Goal: Find specific page/section: Find specific page/section

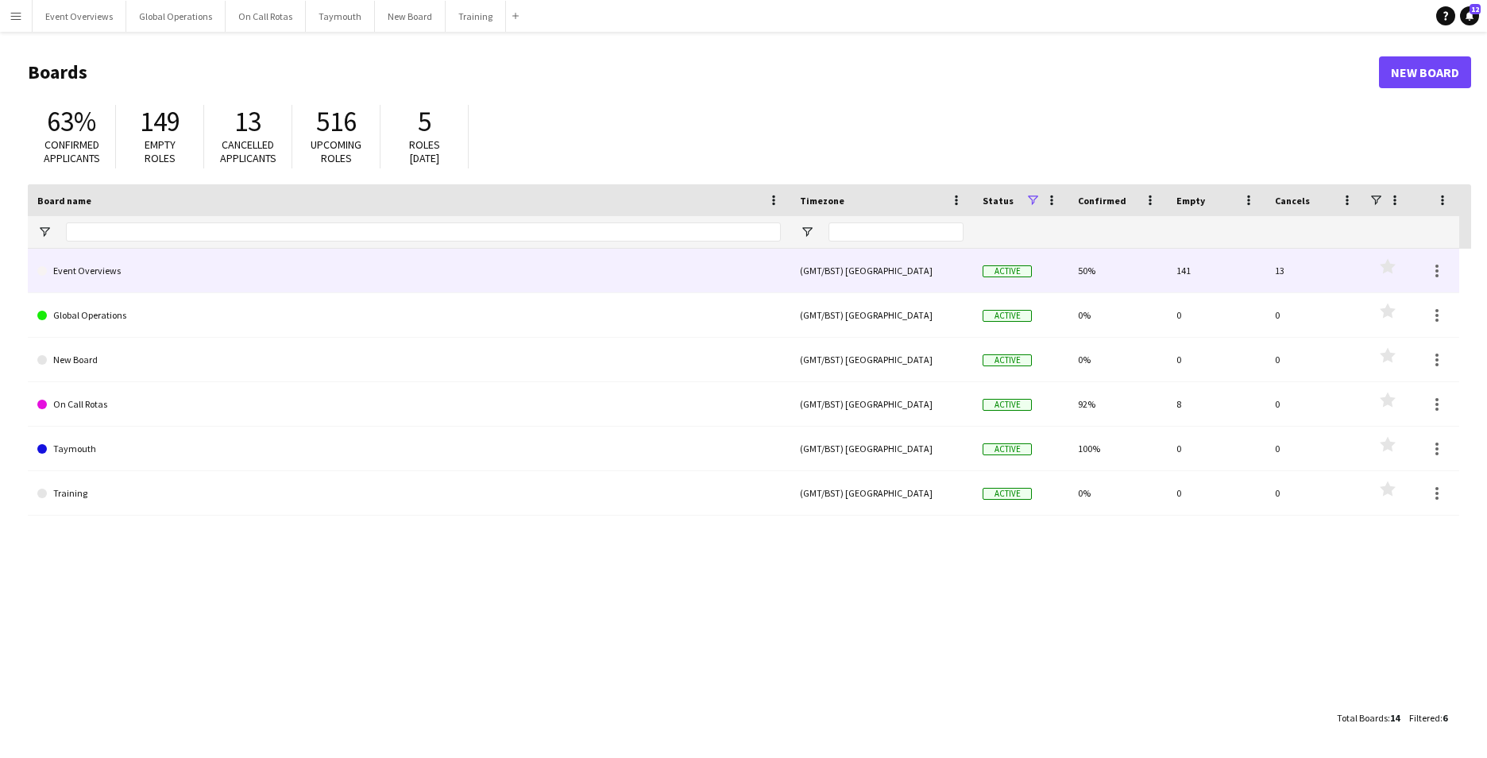
click at [102, 260] on link "Event Overviews" at bounding box center [409, 271] width 744 height 44
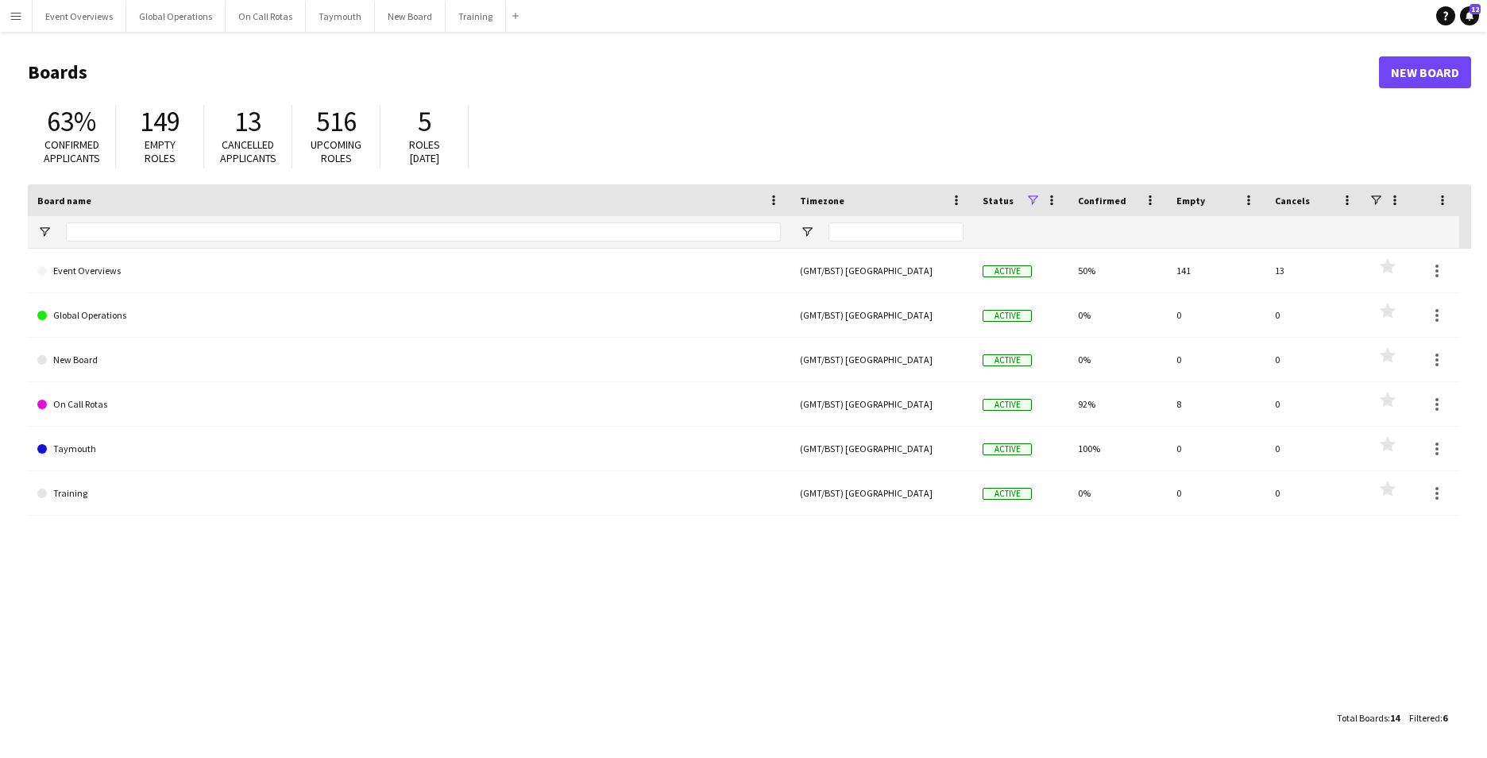
click at [24, 15] on button "Menu" at bounding box center [16, 16] width 32 height 32
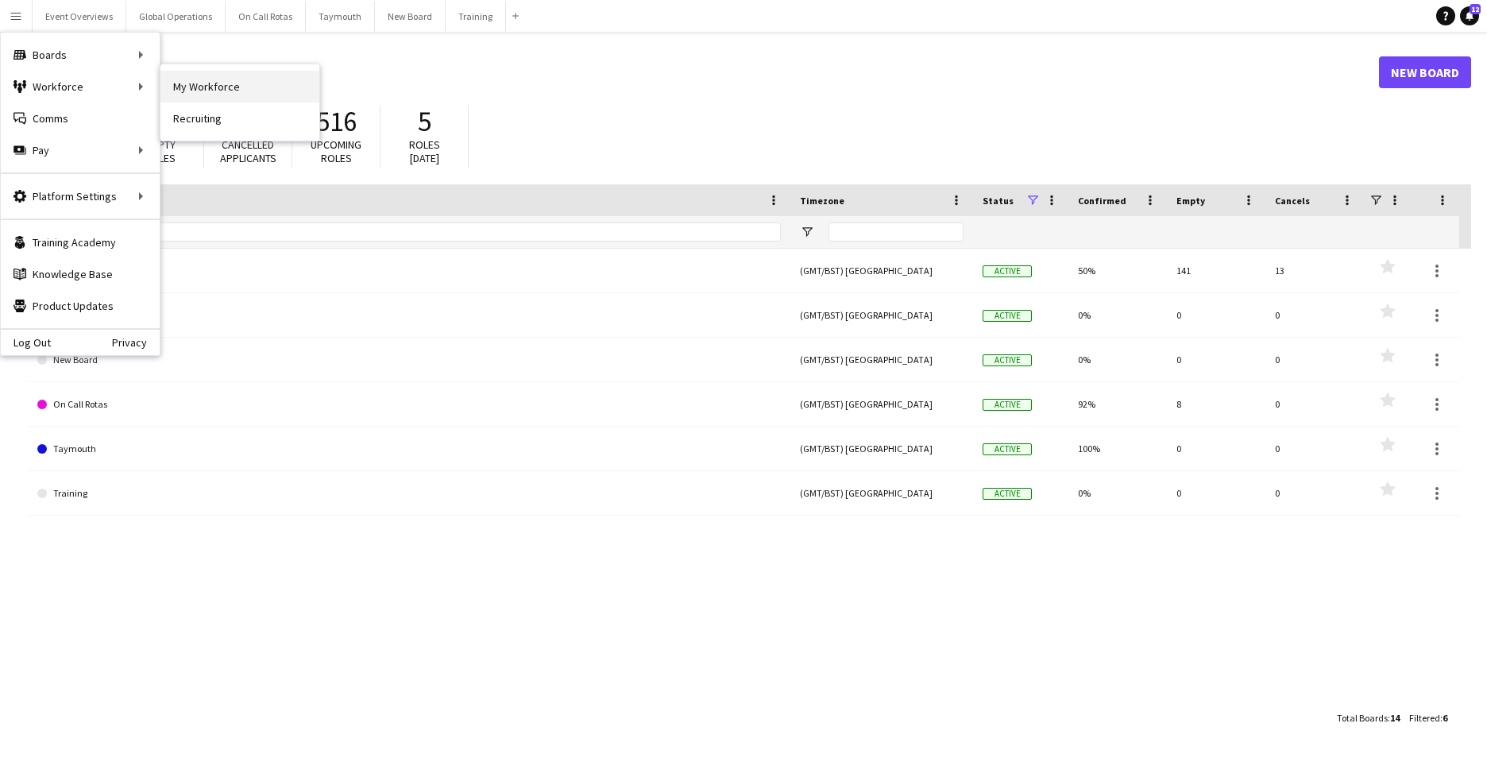
click at [239, 96] on link "My Workforce" at bounding box center [239, 87] width 159 height 32
